Goal: Task Accomplishment & Management: Use online tool/utility

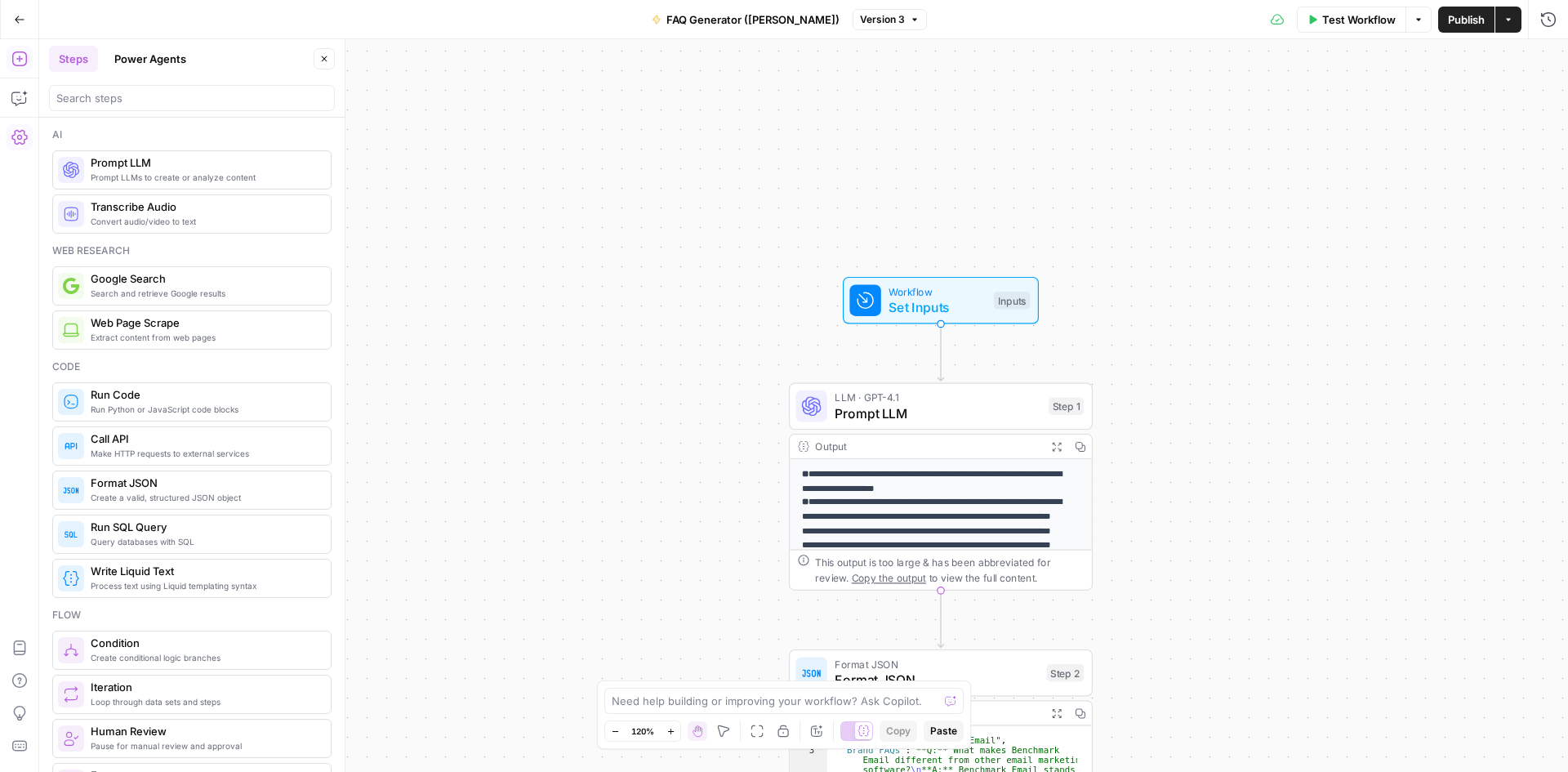
click at [26, 30] on button "Go Back" at bounding box center [19, 19] width 29 height 29
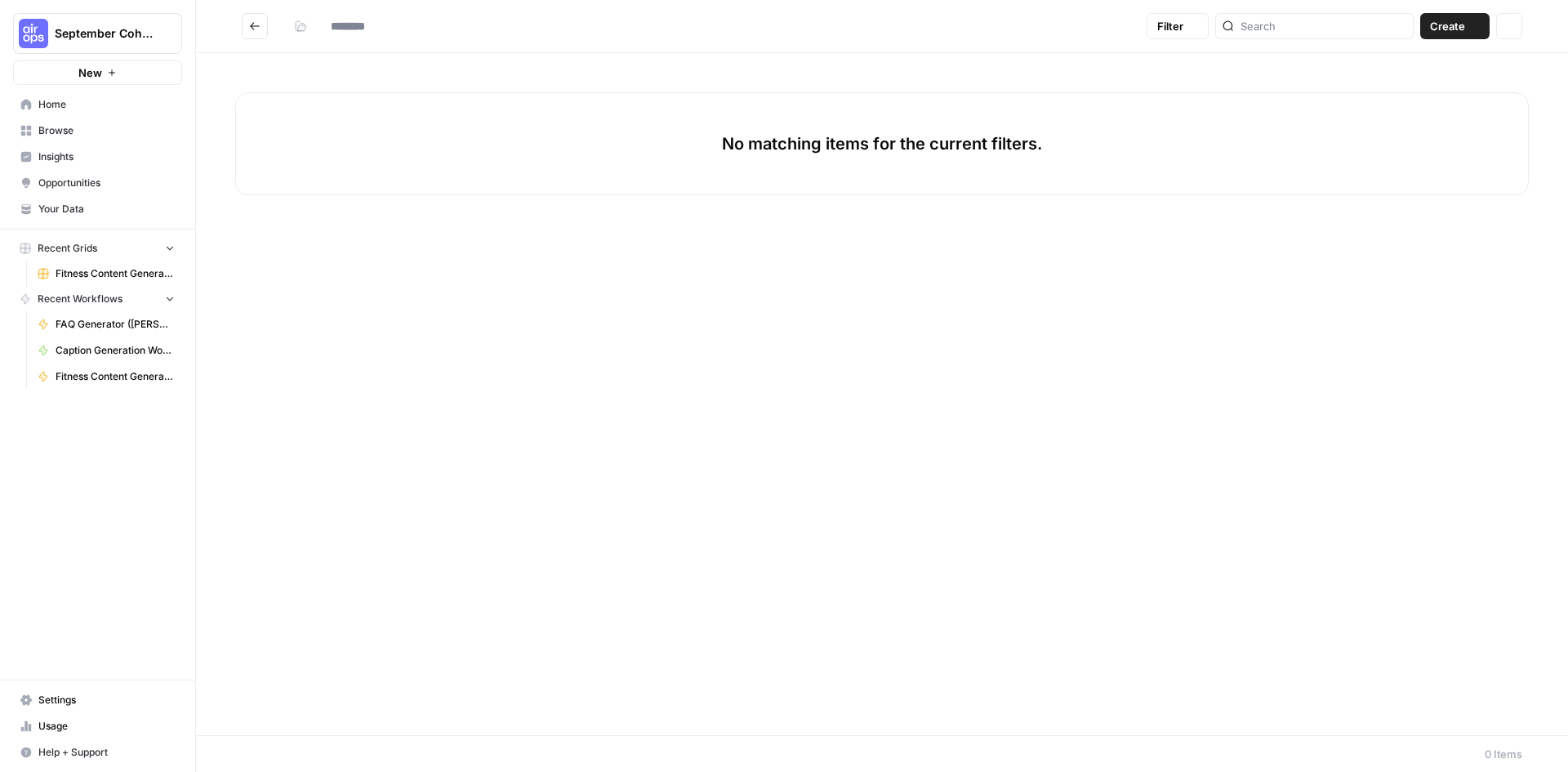
type input "**********"
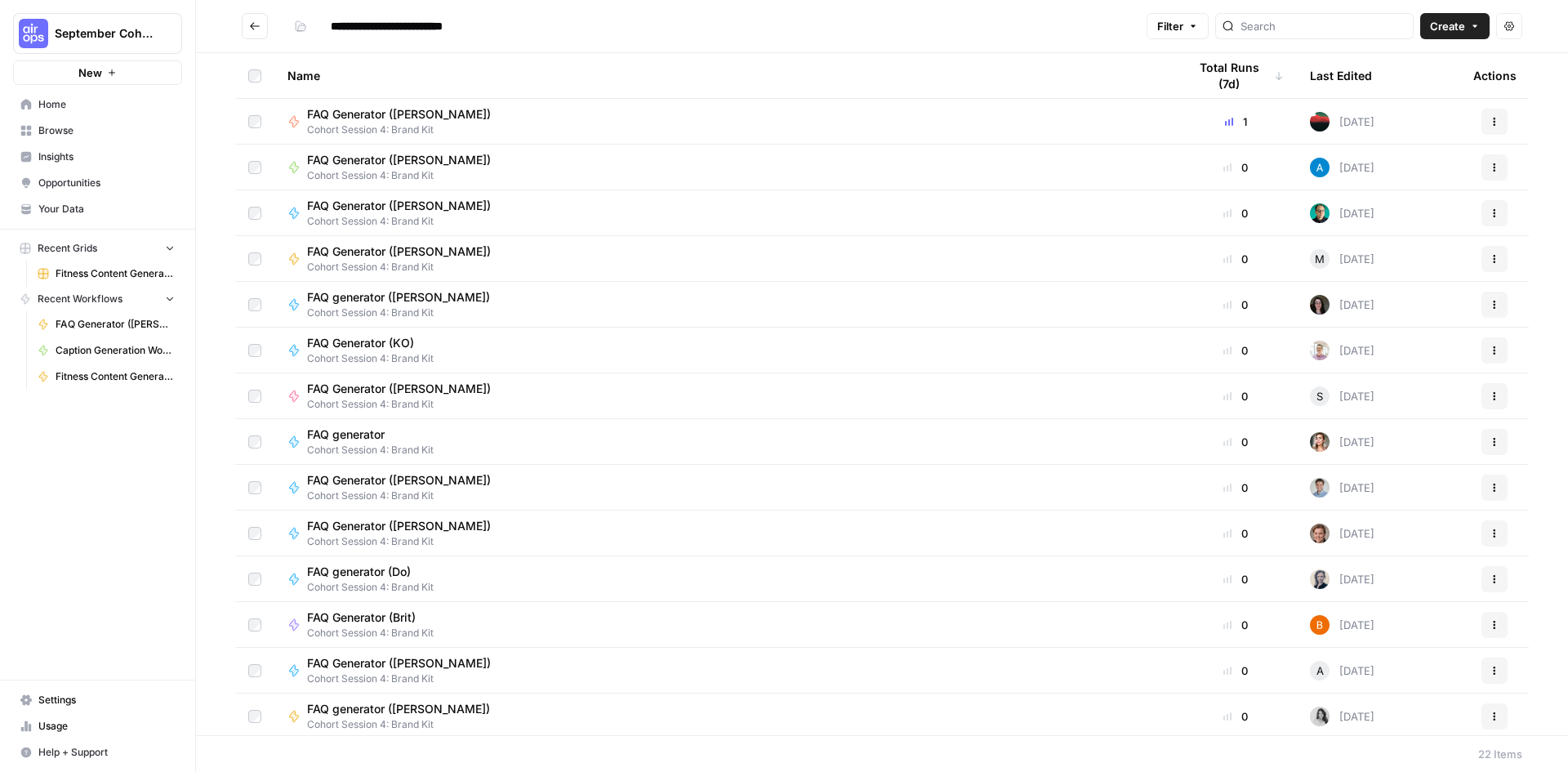
click at [75, 211] on span "Your Data" at bounding box center [106, 209] width 136 height 14
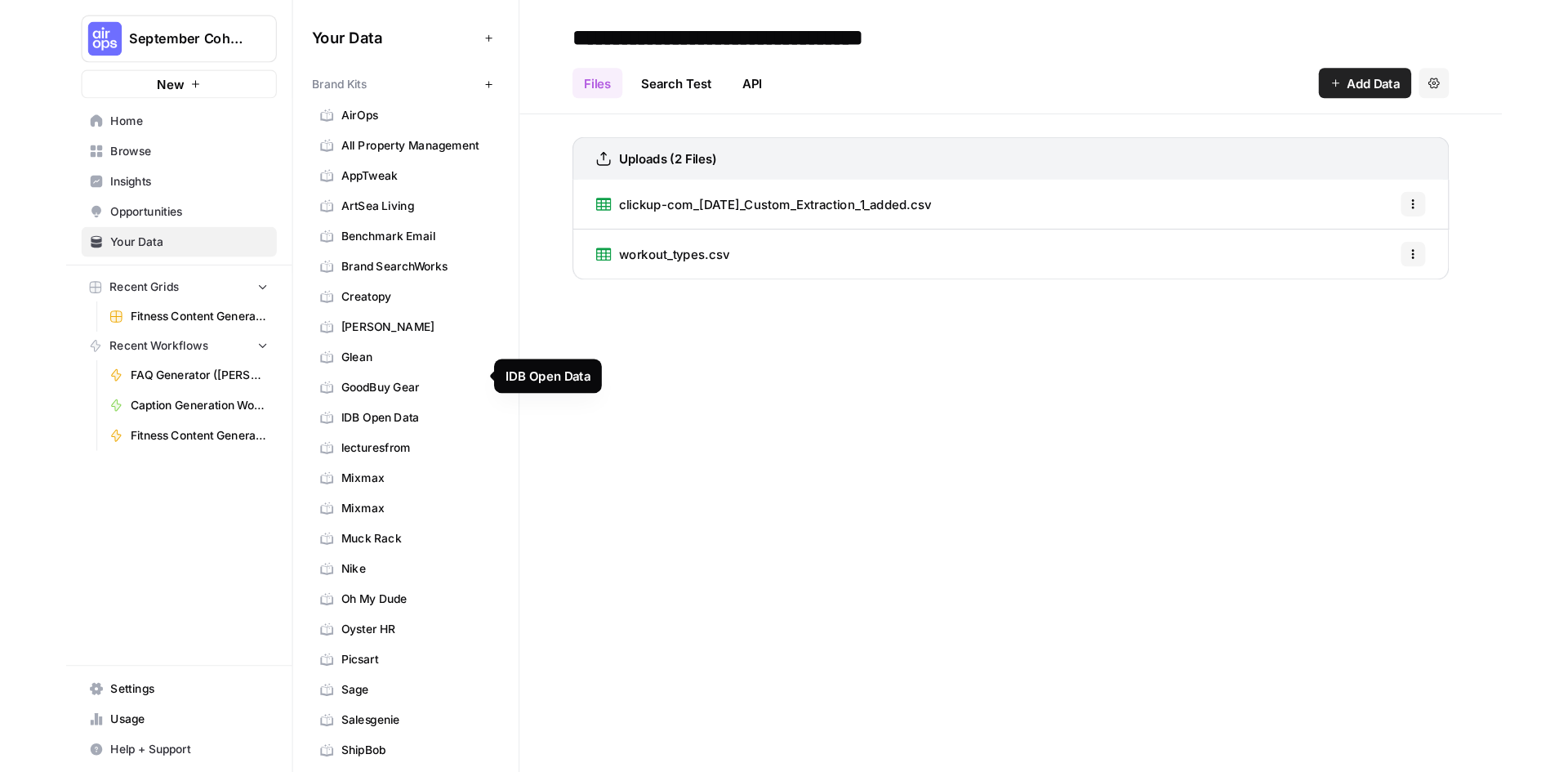
scroll to position [186, 0]
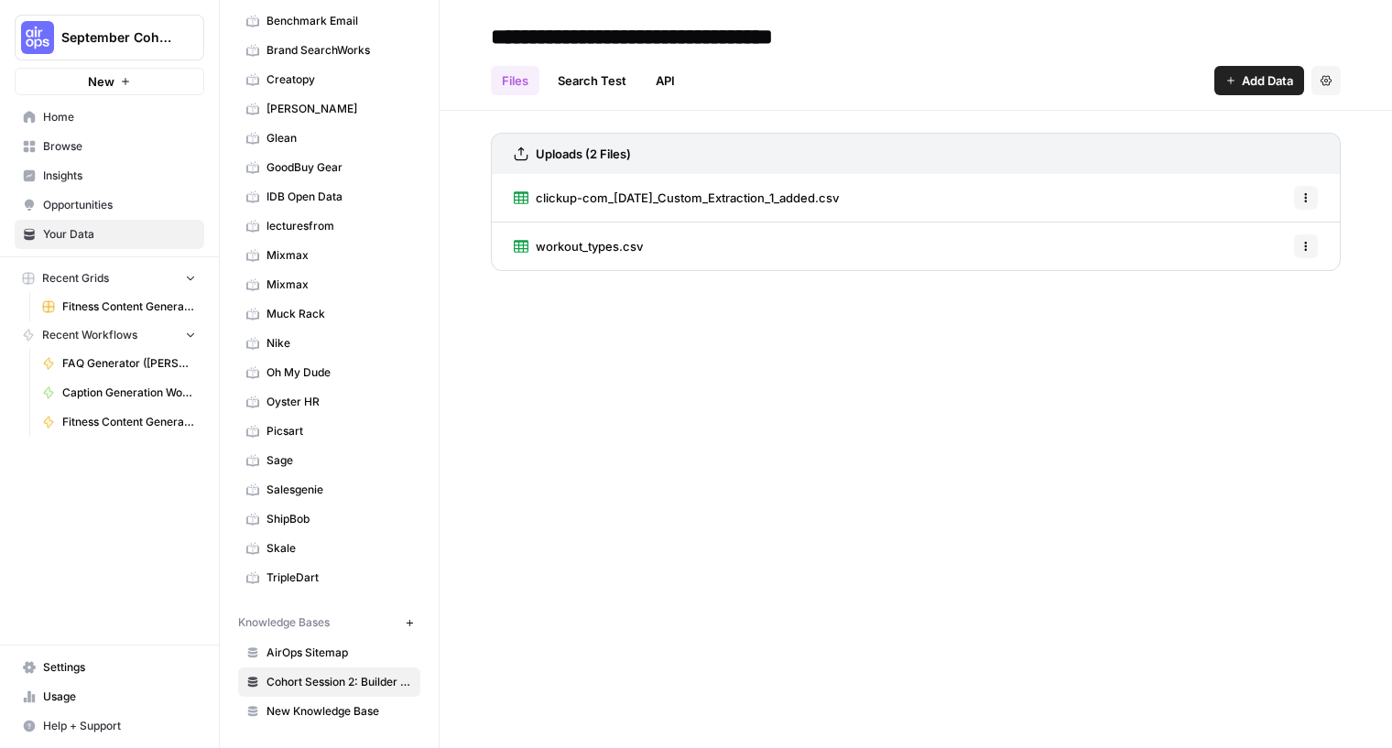
click at [405, 620] on icon "button" at bounding box center [410, 623] width 10 height 10
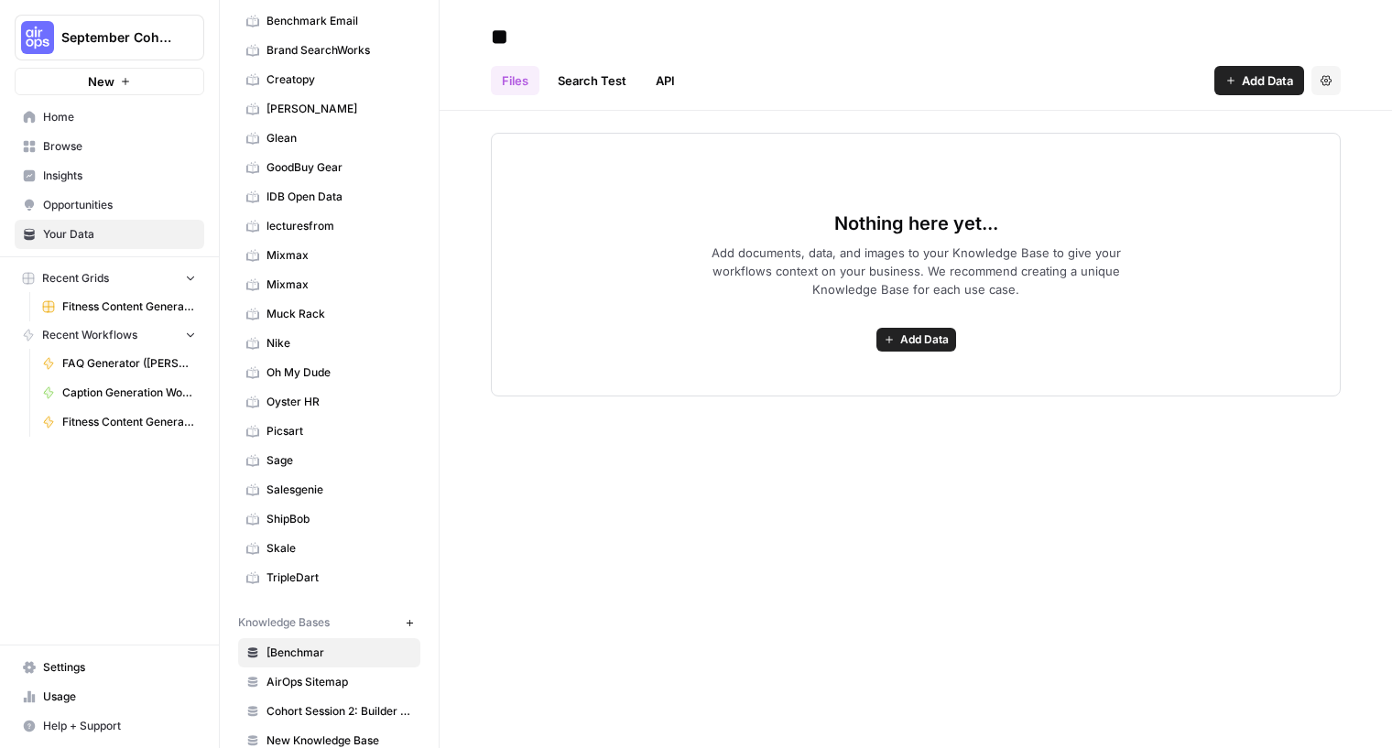
type input "*"
type input "**********"
click at [1250, 85] on span "Add Data" at bounding box center [1267, 80] width 51 height 18
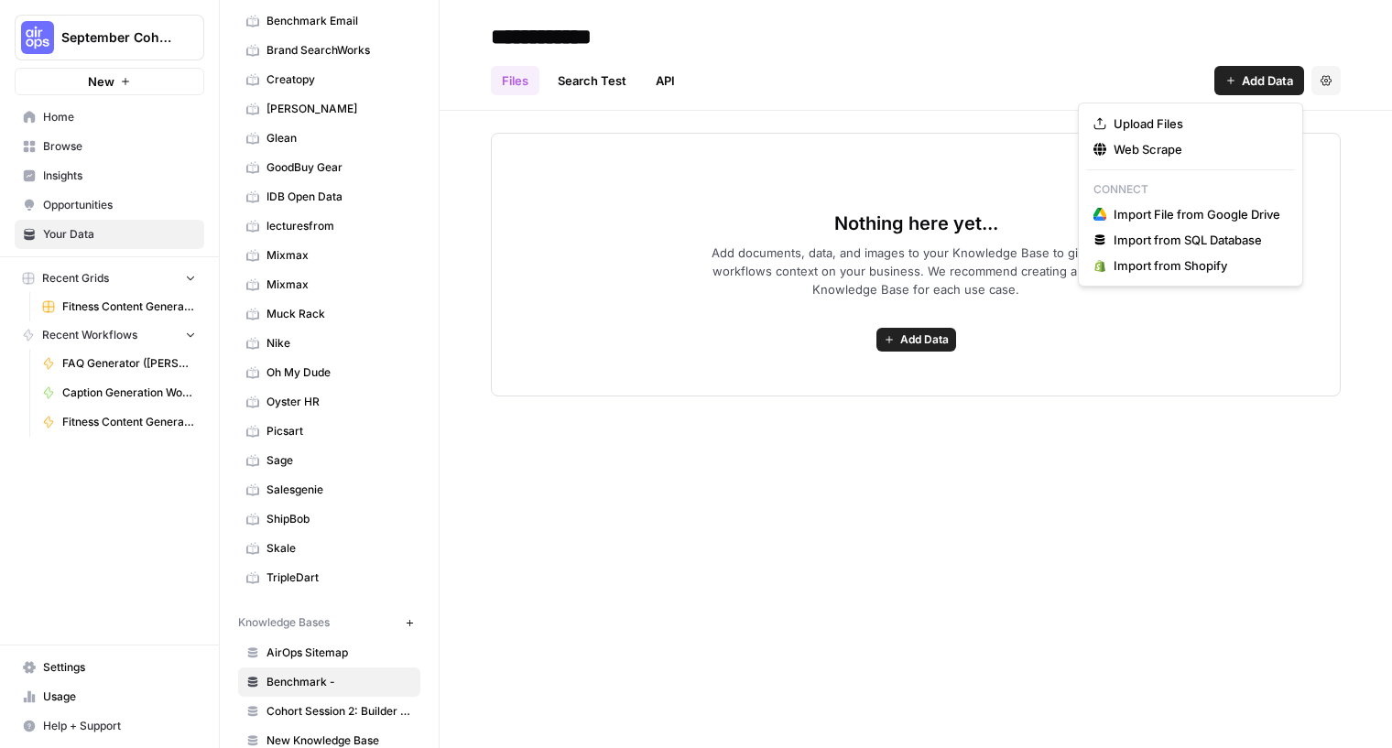
click at [1250, 85] on span "Add Data" at bounding box center [1267, 80] width 51 height 18
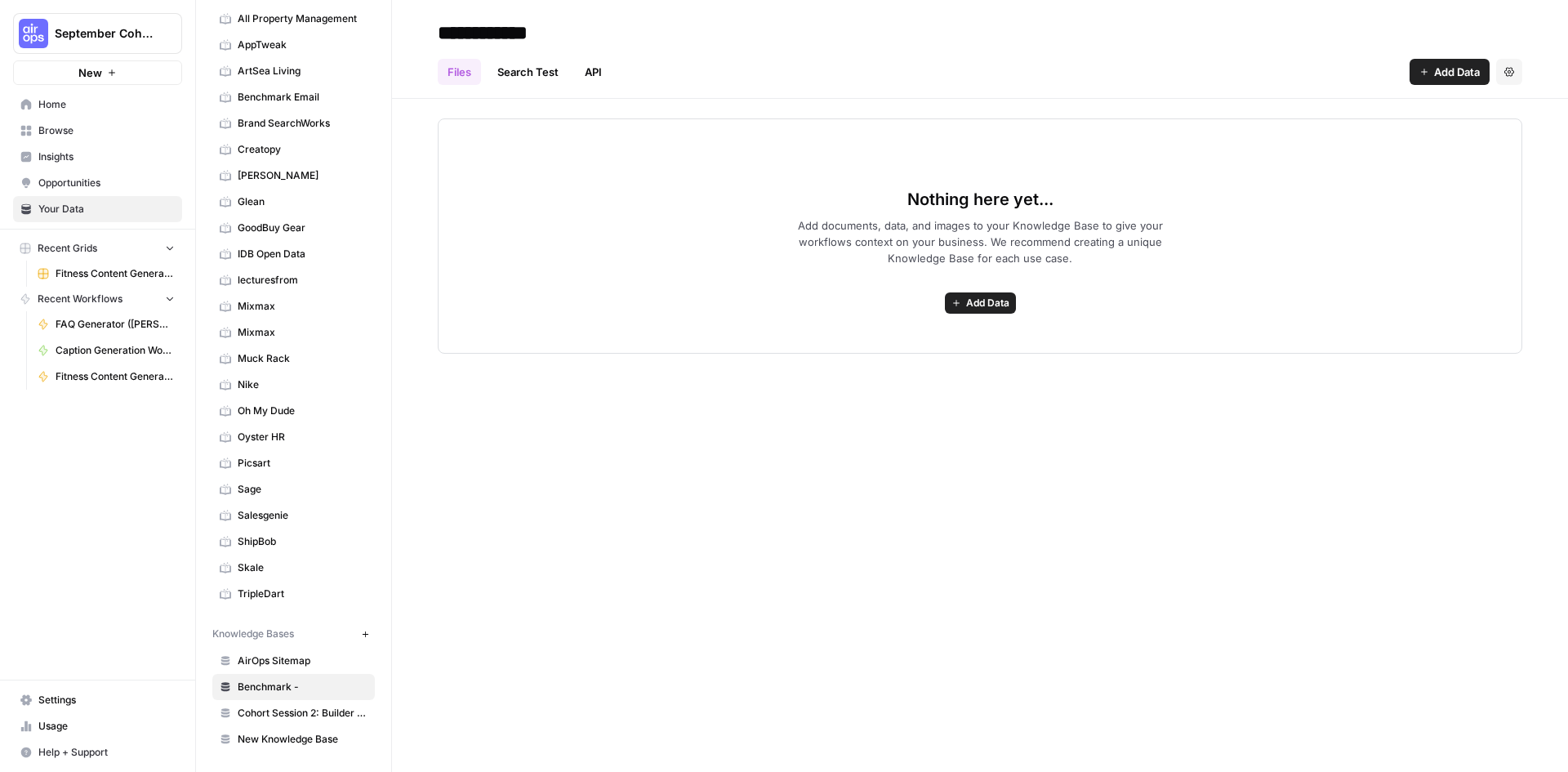
scroll to position [107, 0]
click at [584, 30] on input "**********" at bounding box center [561, 32] width 261 height 33
click at [87, 129] on span "Browse" at bounding box center [106, 130] width 136 height 14
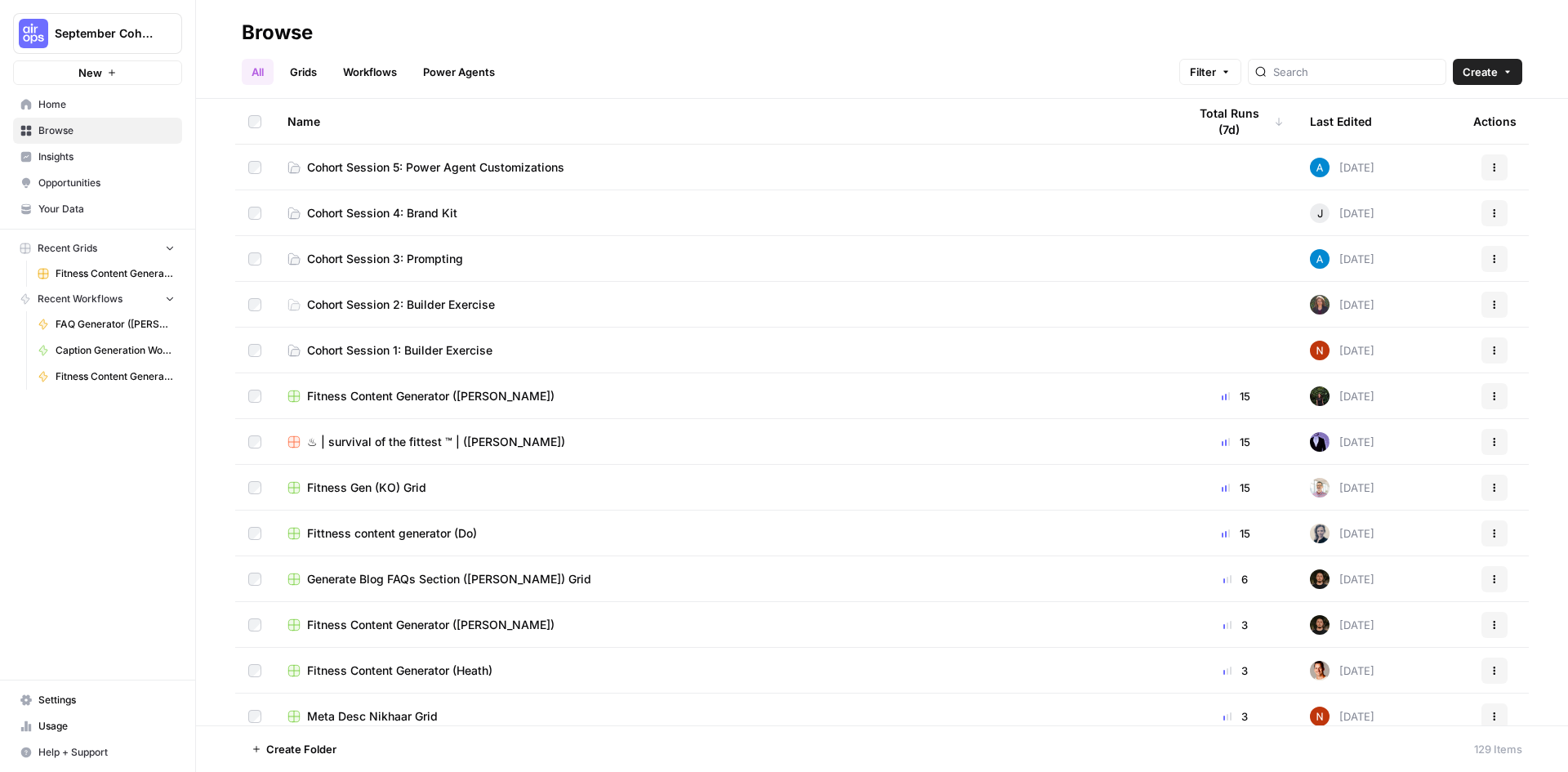
click at [401, 160] on span "Cohort Session 5: Power Agent Customizations" at bounding box center [435, 168] width 257 height 16
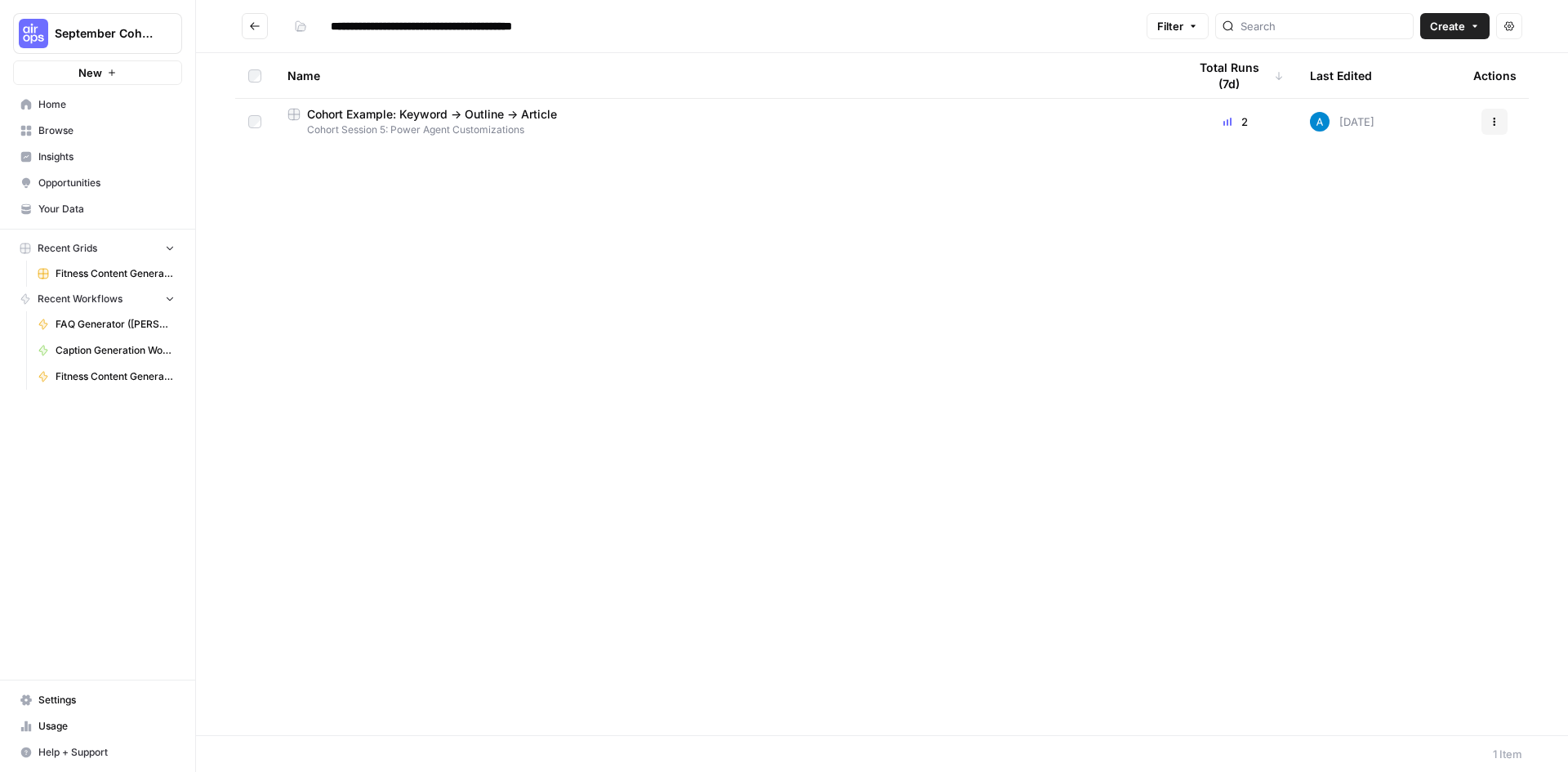
click at [442, 120] on span "Cohort Example: Keyword -> Outline -> Article" at bounding box center [432, 114] width 250 height 16
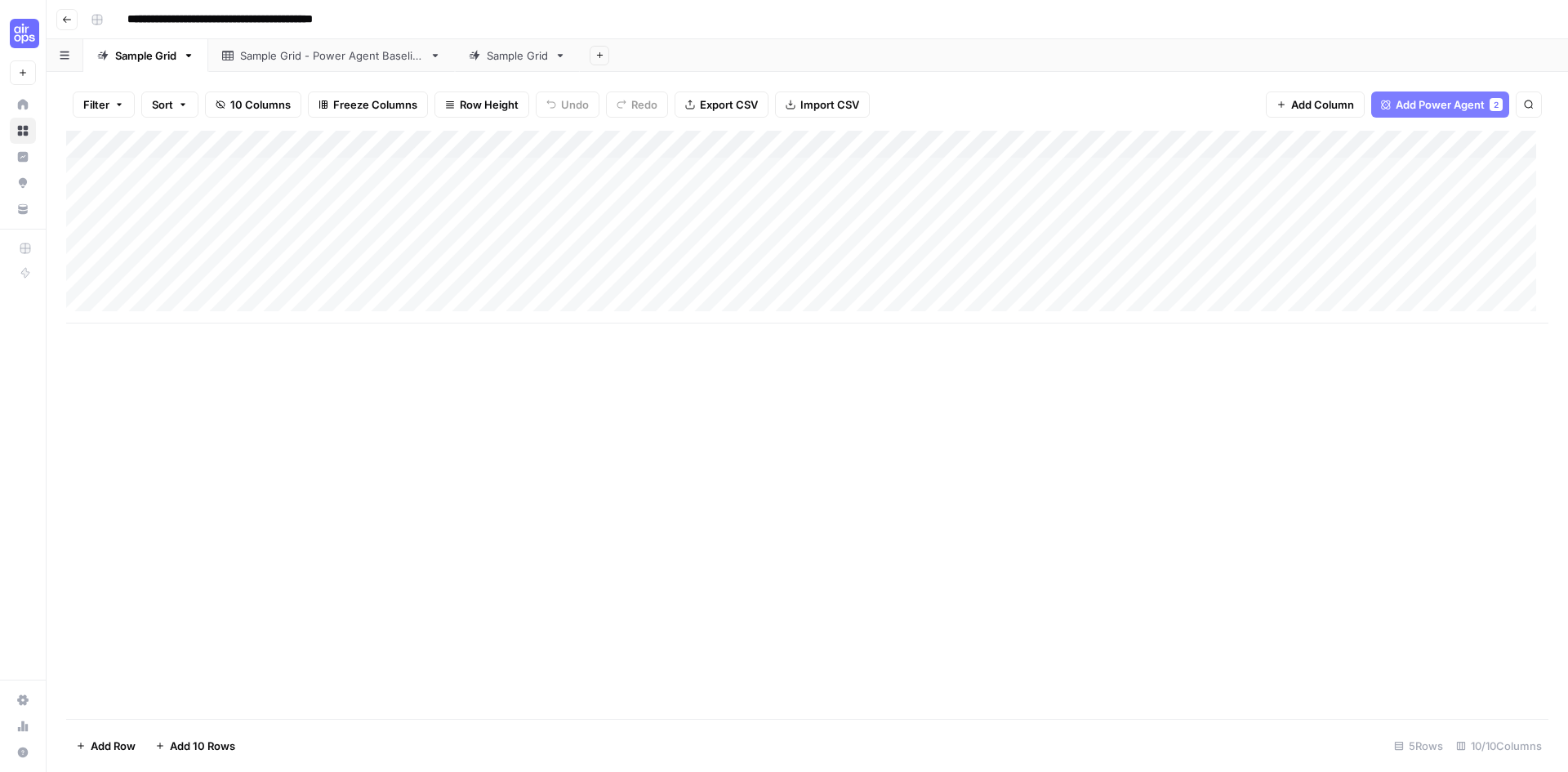
click at [409, 68] on link "Sample Grid - Power Agent Baseline" at bounding box center [332, 55] width 247 height 33
click at [423, 441] on div "Add Column" at bounding box center [807, 425] width 1482 height 588
click at [1403, 110] on button "Add Power Agent" at bounding box center [1448, 104] width 123 height 26
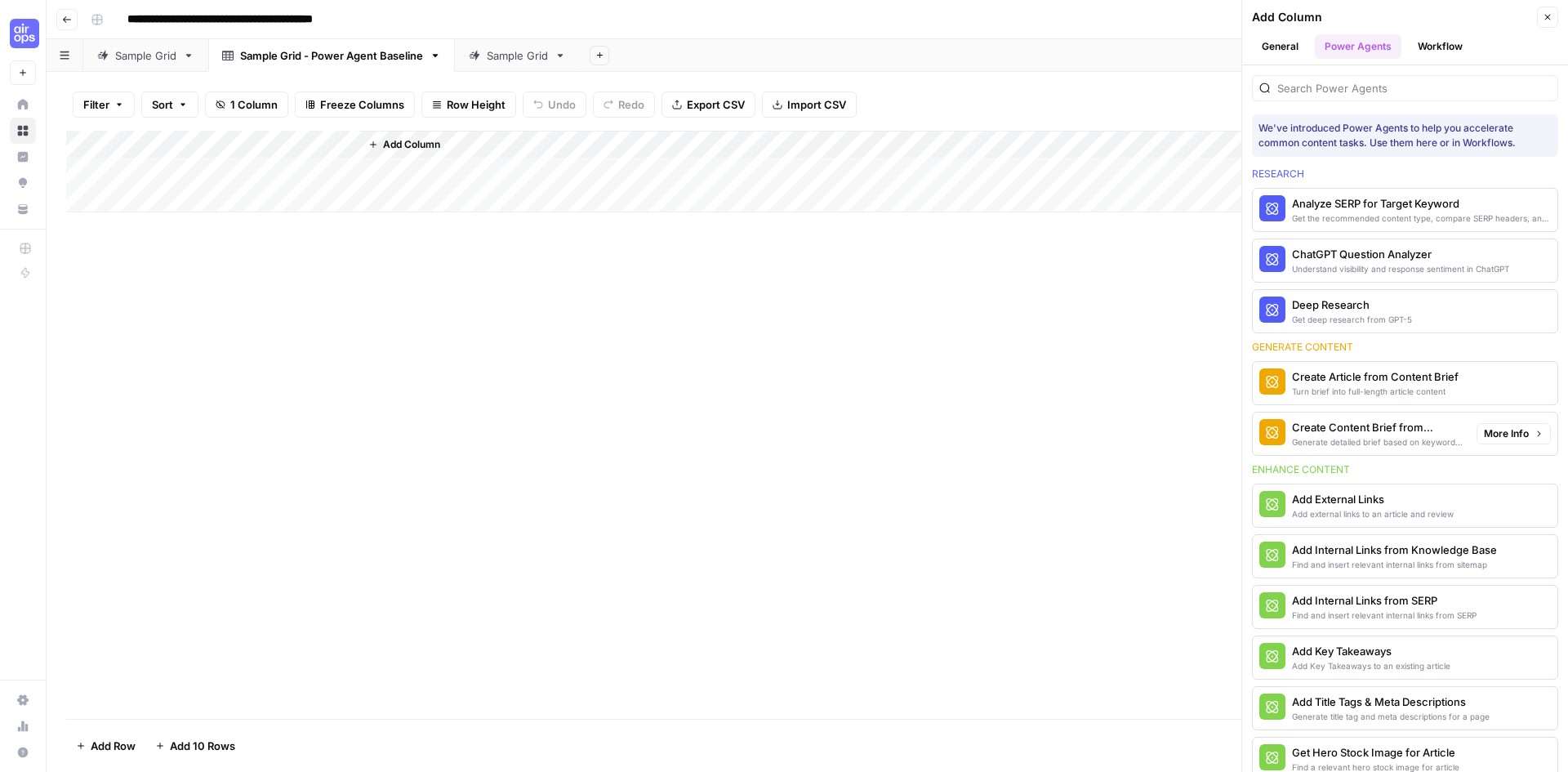
click at [1534, 434] on icon "button" at bounding box center [1539, 434] width 10 height 10
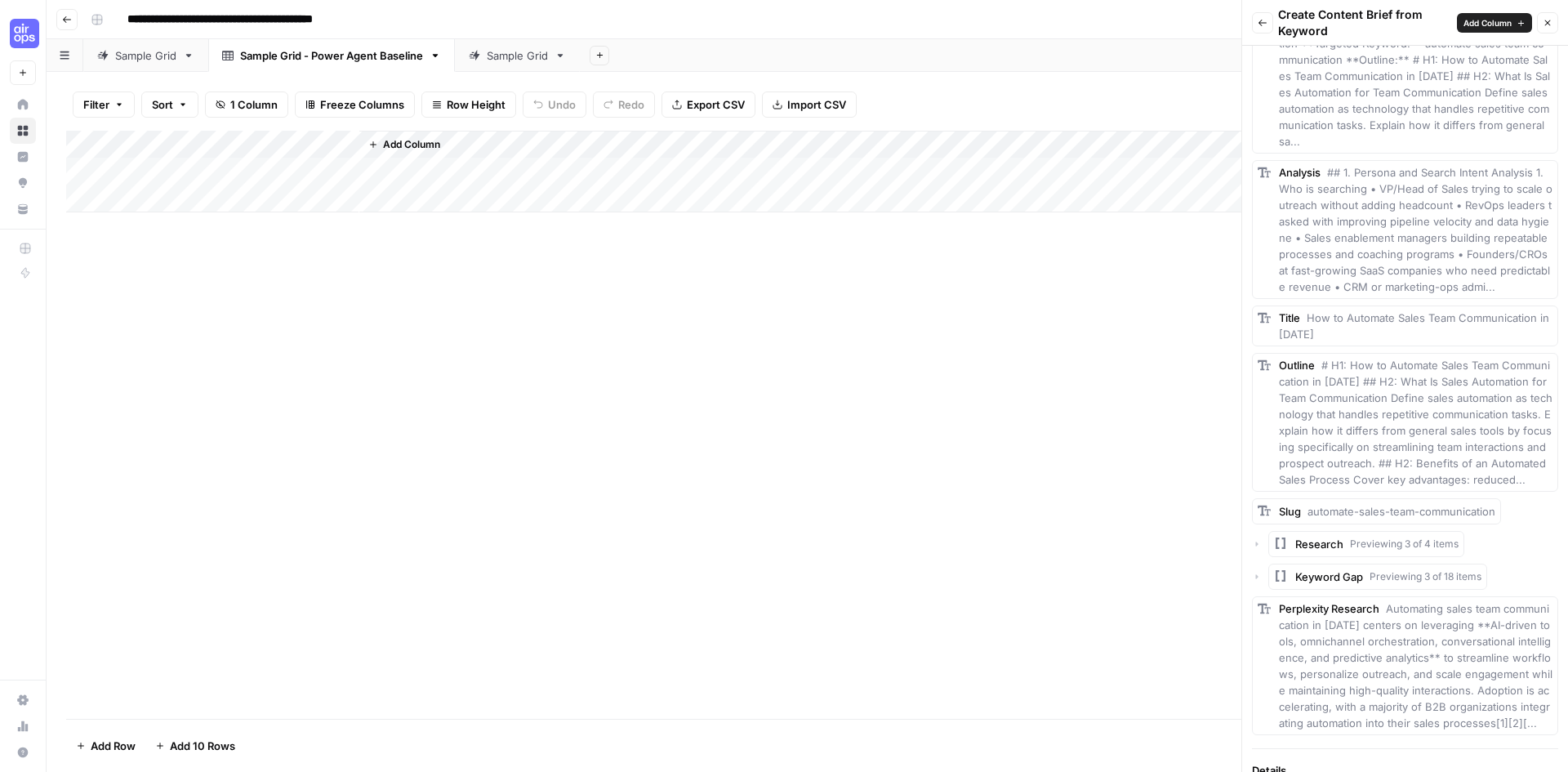
scroll to position [735, 0]
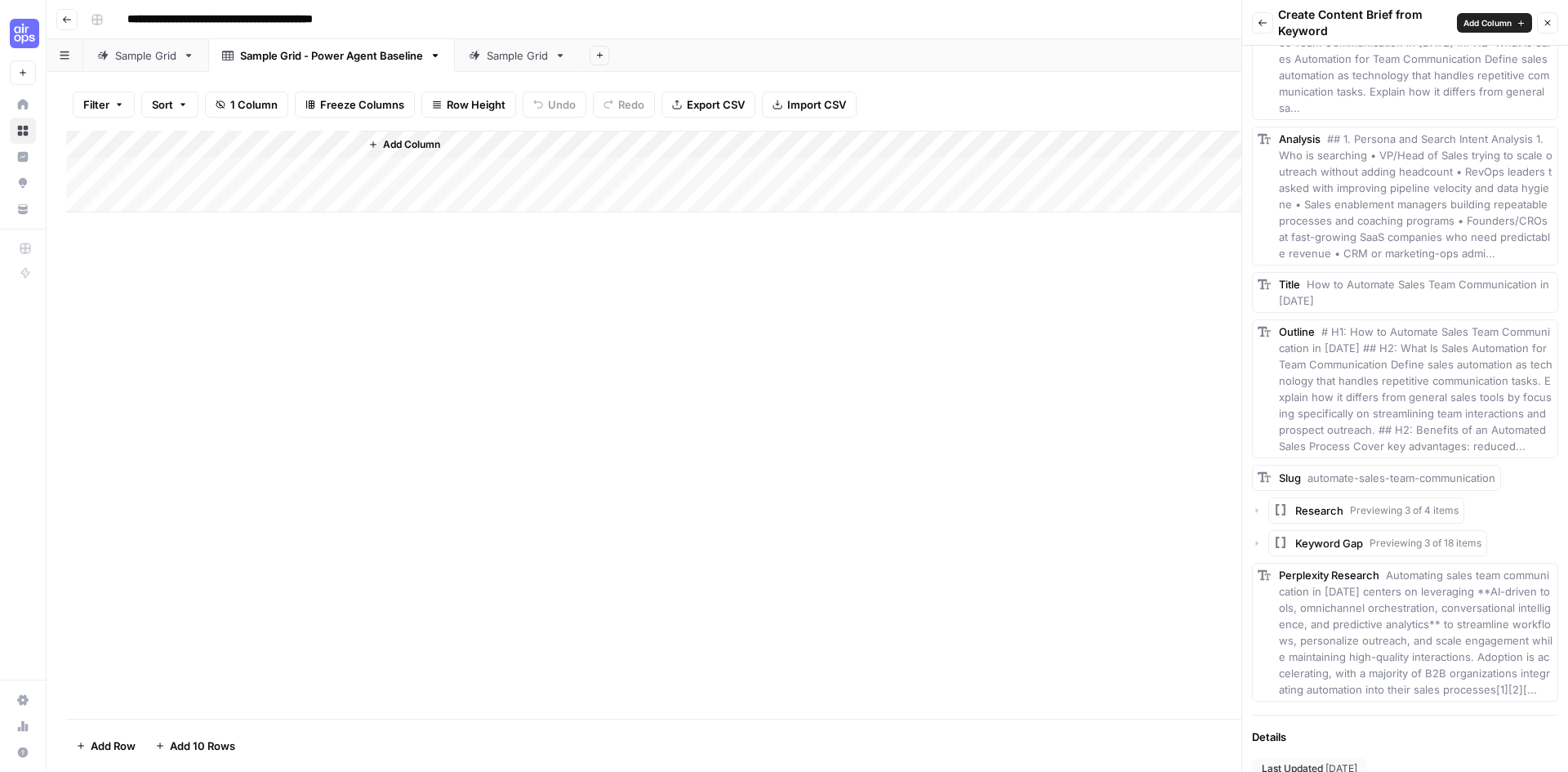
click at [504, 63] on link "Sample Grid" at bounding box center [517, 55] width 125 height 33
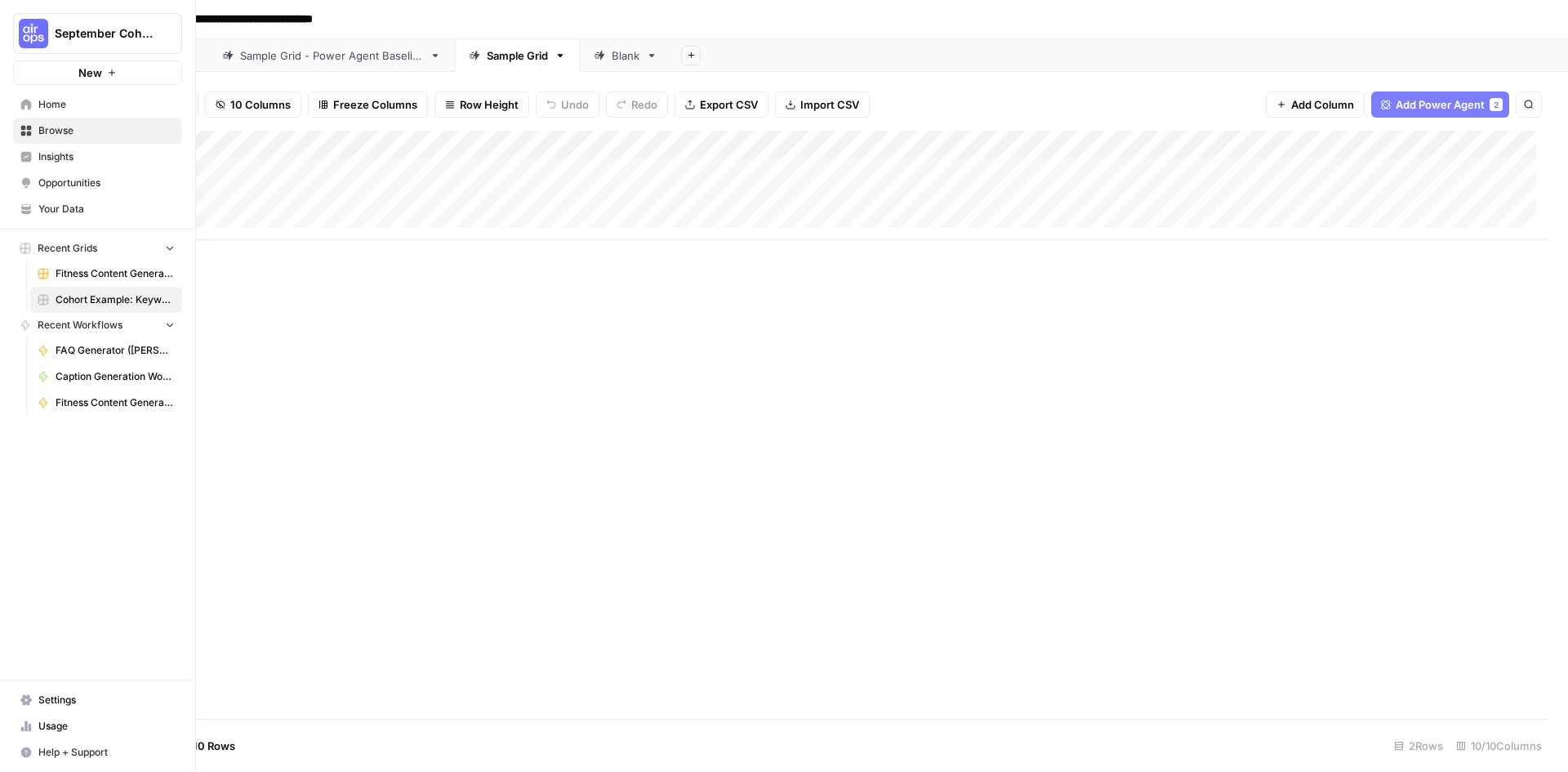
click at [60, 127] on span "Browse" at bounding box center [106, 130] width 136 height 14
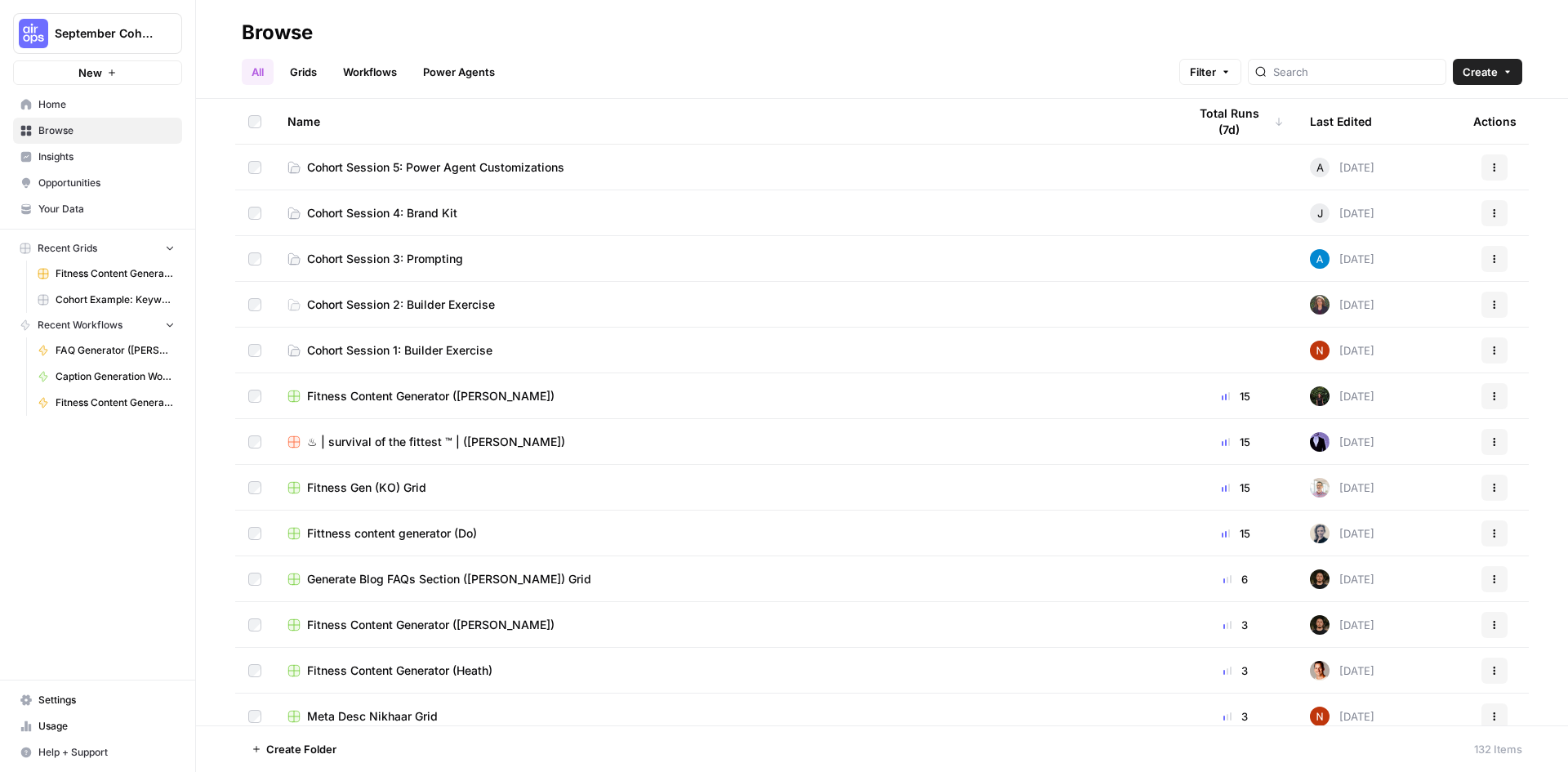
click at [477, 173] on span "Cohort Session 5: Power Agent Customizations" at bounding box center [435, 168] width 257 height 16
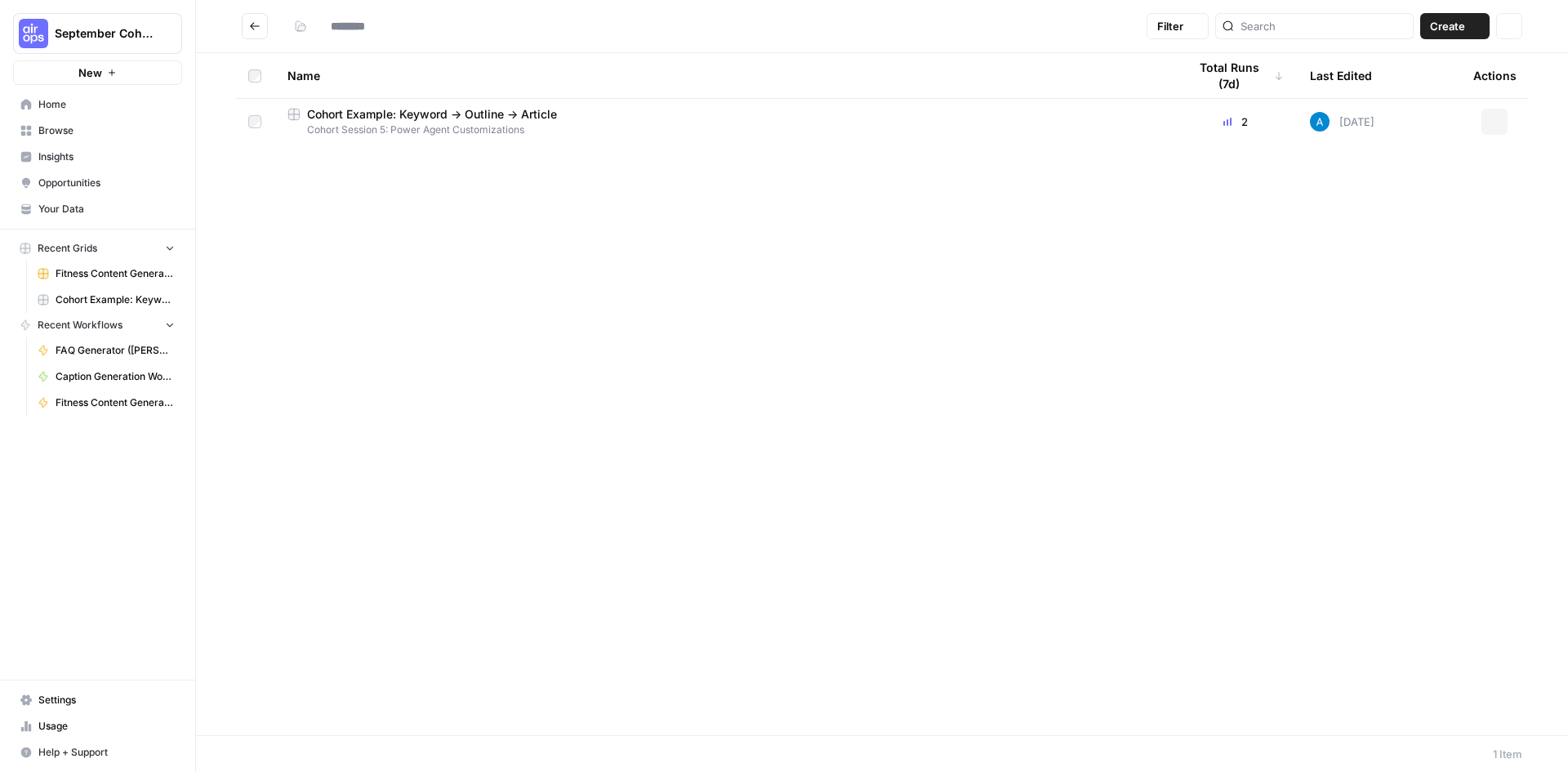
type input "**********"
click at [402, 113] on span "Cohort Example: Keyword -> Outline -> Article" at bounding box center [432, 114] width 250 height 16
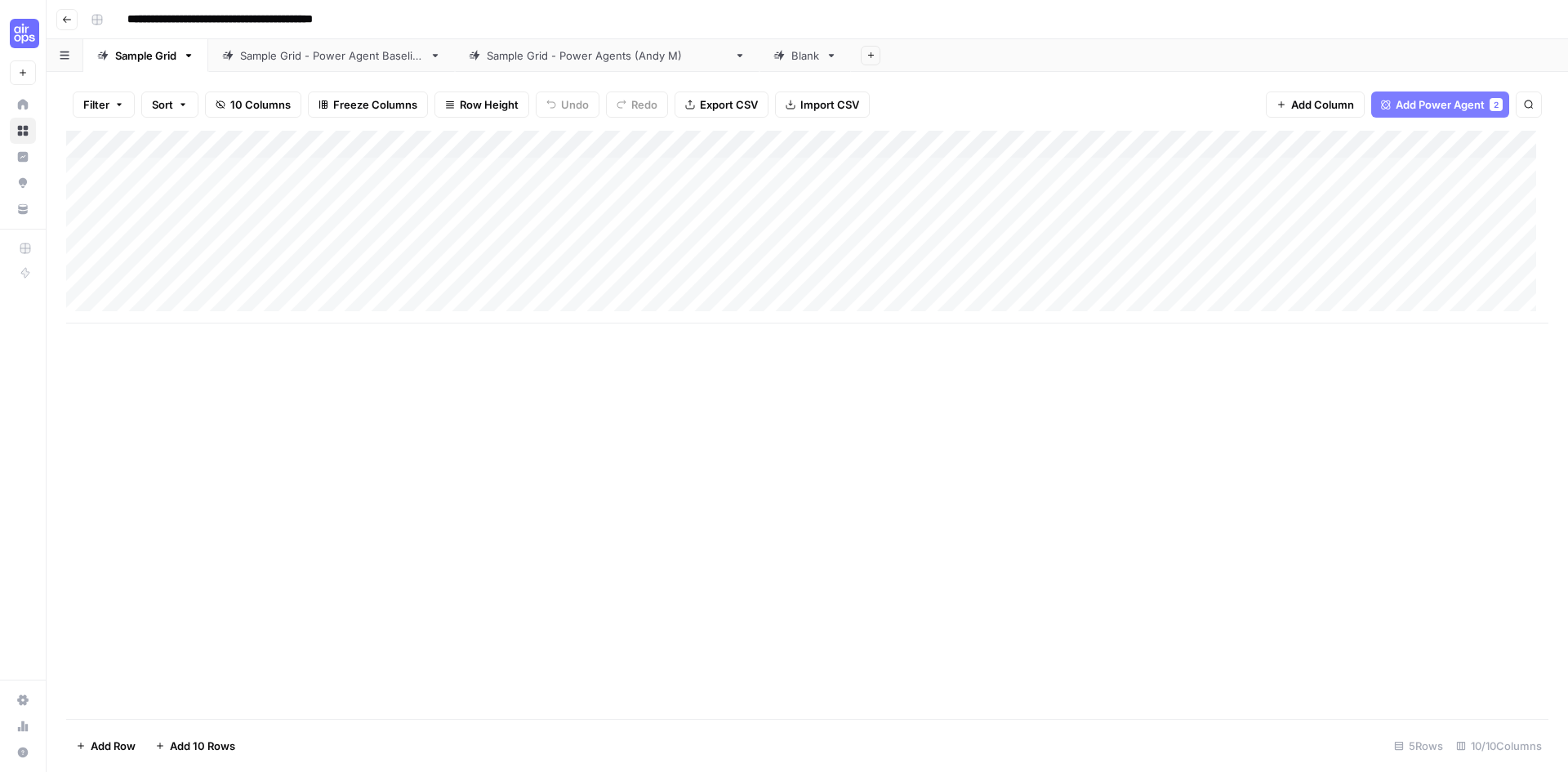
click at [937, 68] on div "Add Sheet" at bounding box center [1209, 55] width 717 height 33
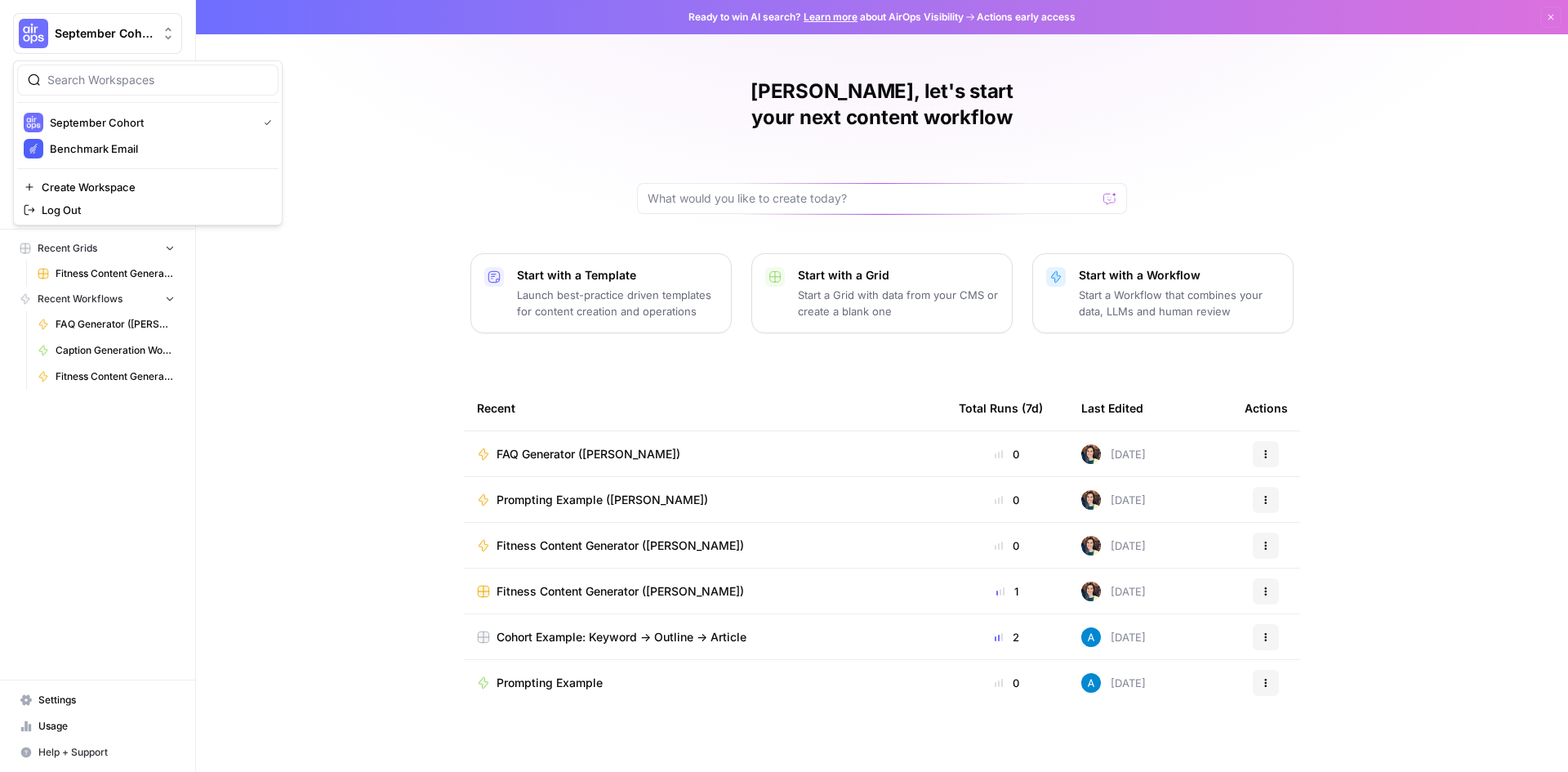
click at [152, 38] on span "September Cohort" at bounding box center [103, 33] width 99 height 16
click at [126, 144] on span "Benchmark Email" at bounding box center [158, 149] width 216 height 16
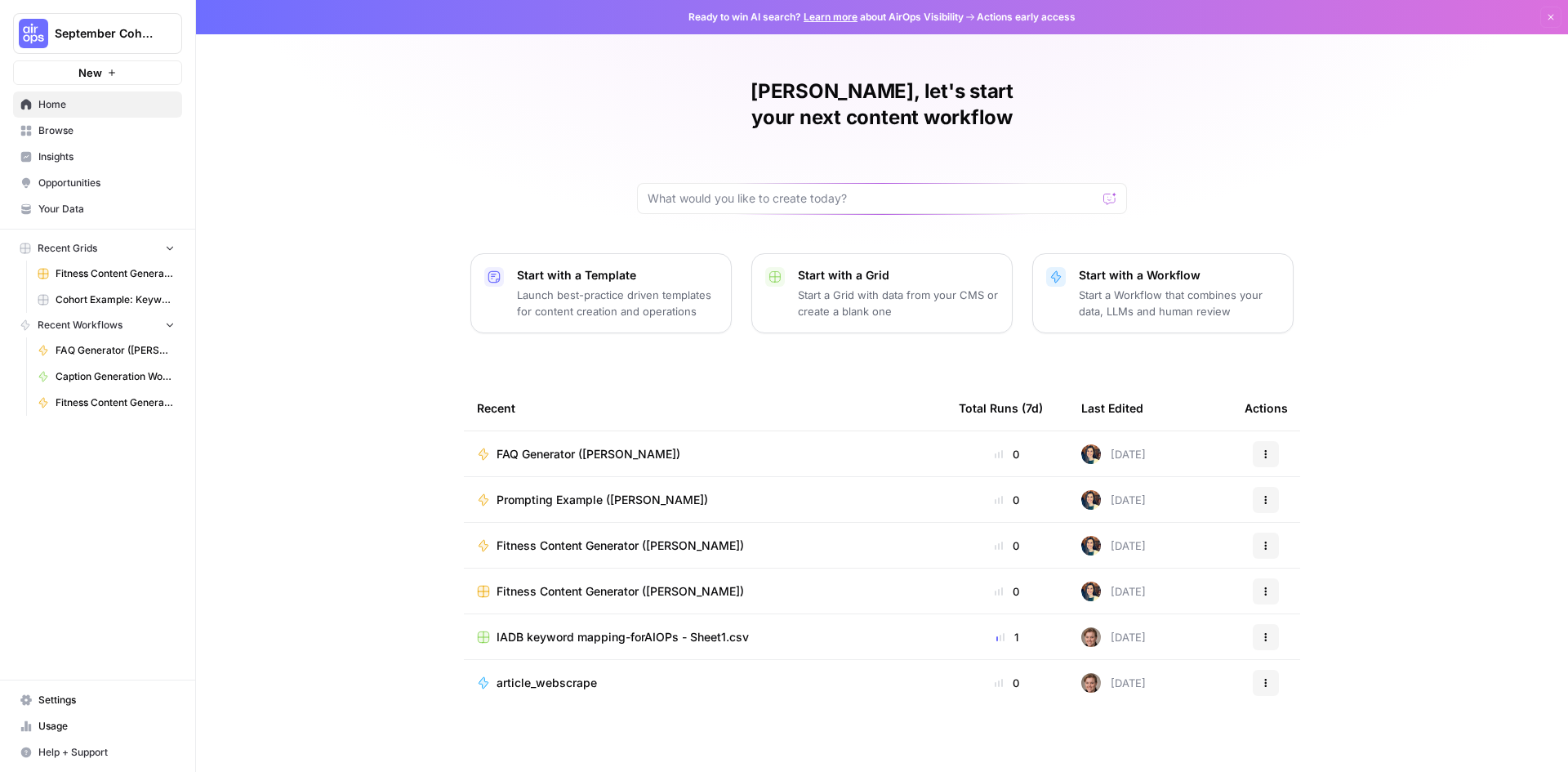
click at [114, 27] on span "September Cohort" at bounding box center [103, 33] width 99 height 16
